Goal: Task Accomplishment & Management: Manage account settings

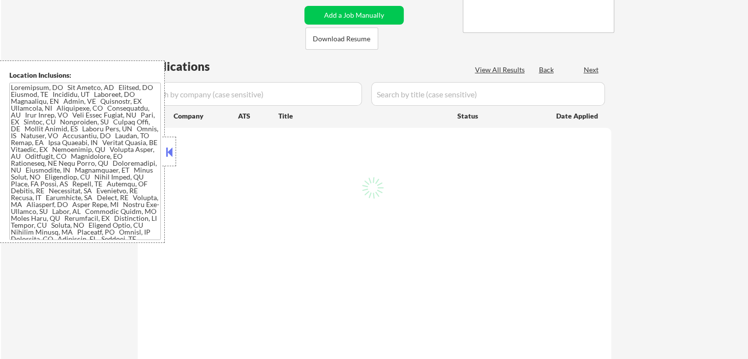
select select ""pending""
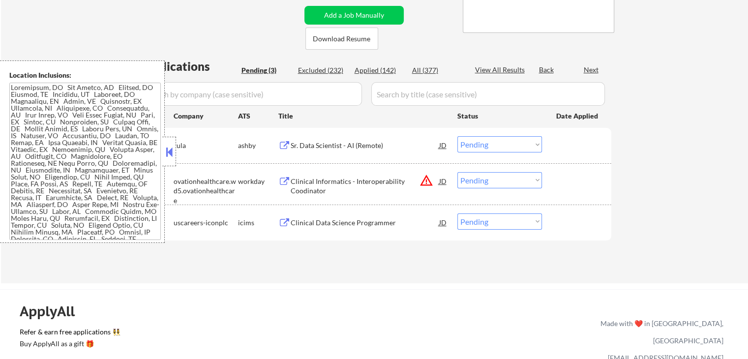
scroll to position [197, 0]
click at [429, 181] on button "warning_amber" at bounding box center [427, 181] width 14 height 14
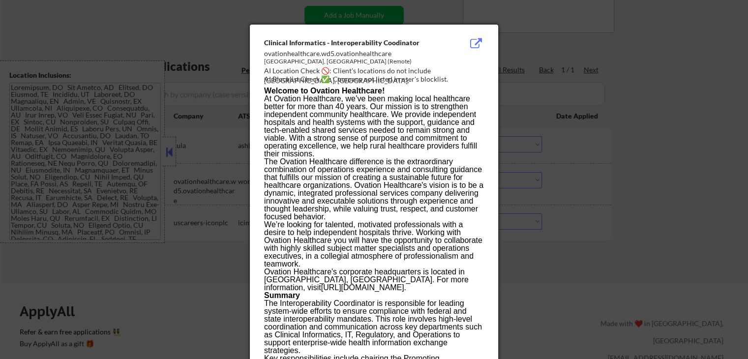
click at [639, 93] on div at bounding box center [374, 179] width 748 height 359
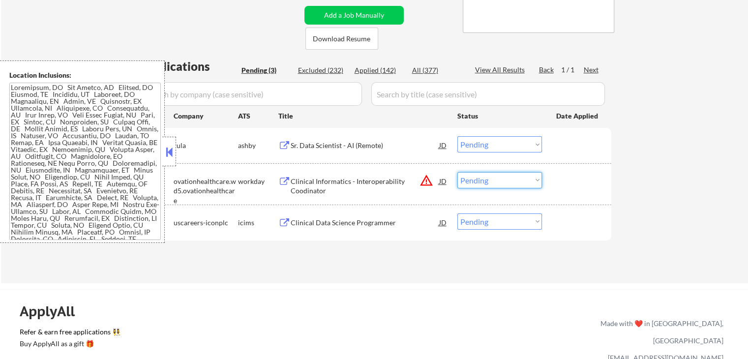
click at [485, 175] on select "Choose an option... Pending Applied Excluded (Questions) Excluded (Expired) Exc…" at bounding box center [499, 180] width 85 height 16
click at [457, 172] on select "Choose an option... Pending Applied Excluded (Questions) Excluded (Expired) Exc…" at bounding box center [499, 180] width 85 height 16
select select ""pending""
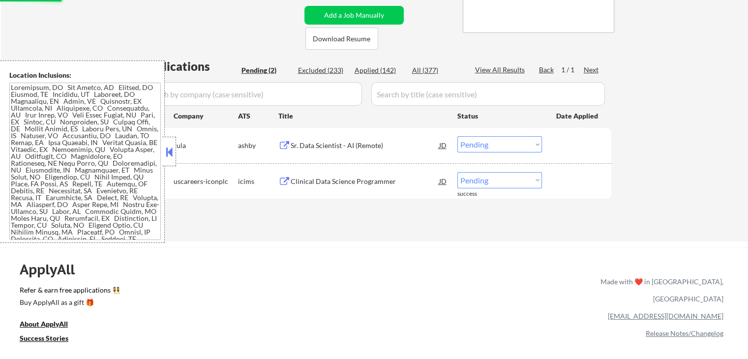
drag, startPoint x: 247, startPoint y: 272, endPoint x: 255, endPoint y: 266, distance: 9.4
click at [249, 271] on div "ApplyAll Refer & earn free applications 👯‍♀️ Buy ApplyAll as a gift 🎁 About App…" at bounding box center [374, 332] width 748 height 156
click at [287, 144] on button at bounding box center [284, 145] width 12 height 9
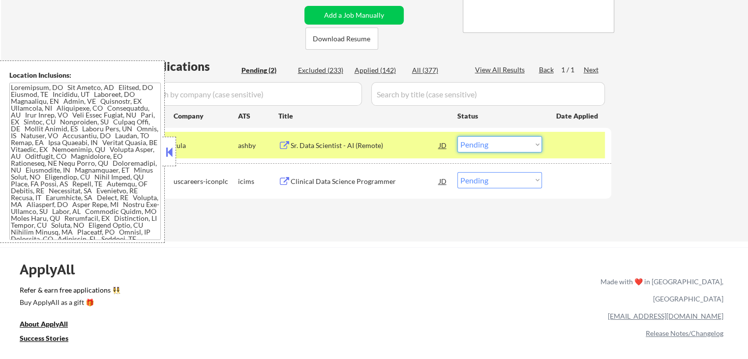
drag, startPoint x: 510, startPoint y: 147, endPoint x: 508, endPoint y: 152, distance: 5.6
click at [510, 150] on select "Choose an option... Pending Applied Excluded (Questions) Excluded (Expired) Exc…" at bounding box center [499, 144] width 85 height 16
click at [457, 136] on select "Choose an option... Pending Applied Excluded (Questions) Excluded (Expired) Exc…" at bounding box center [499, 144] width 85 height 16
click at [285, 181] on button at bounding box center [284, 181] width 12 height 9
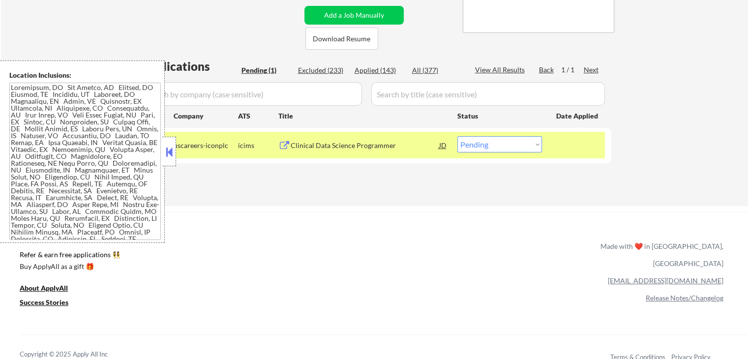
click at [487, 141] on select "Choose an option... Pending Applied Excluded (Questions) Excluded (Expired) Exc…" at bounding box center [499, 144] width 85 height 16
select select ""excluded""
click at [457, 136] on select "Choose an option... Pending Applied Excluded (Questions) Excluded (Expired) Exc…" at bounding box center [499, 144] width 85 height 16
